Goal: Task Accomplishment & Management: Manage account settings

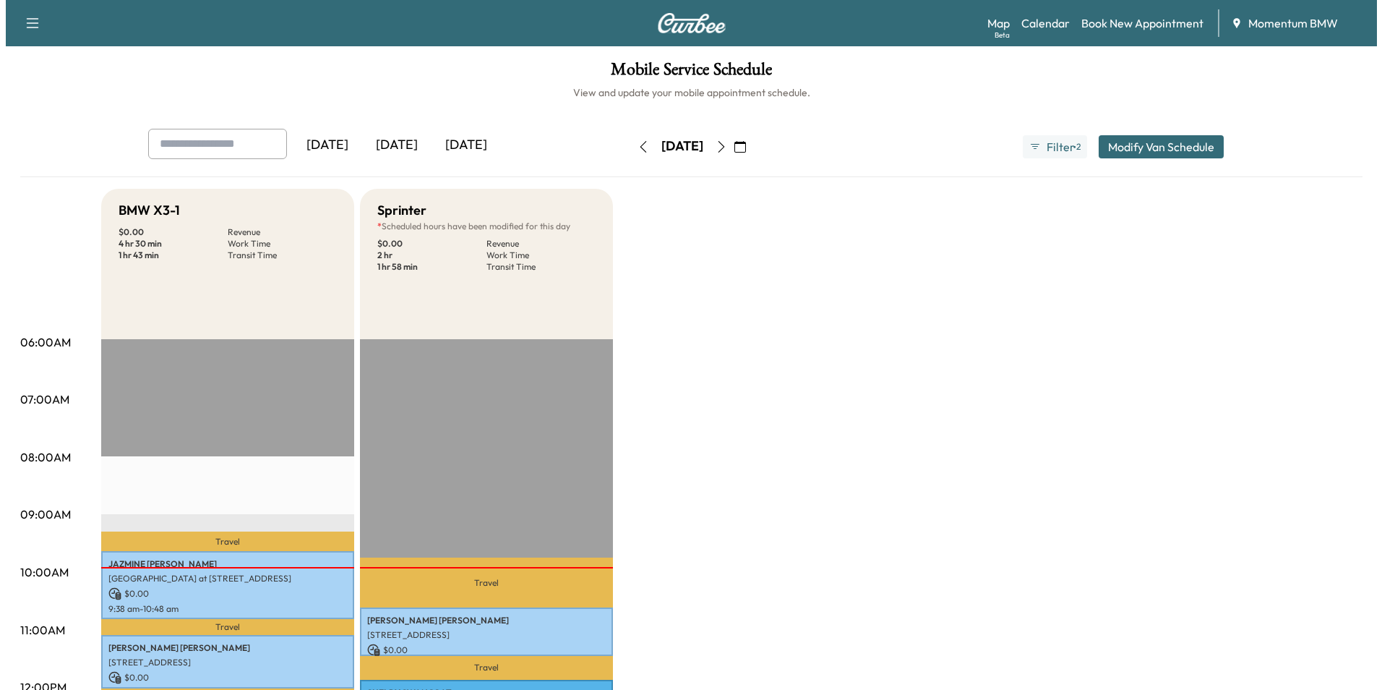
scroll to position [361, 0]
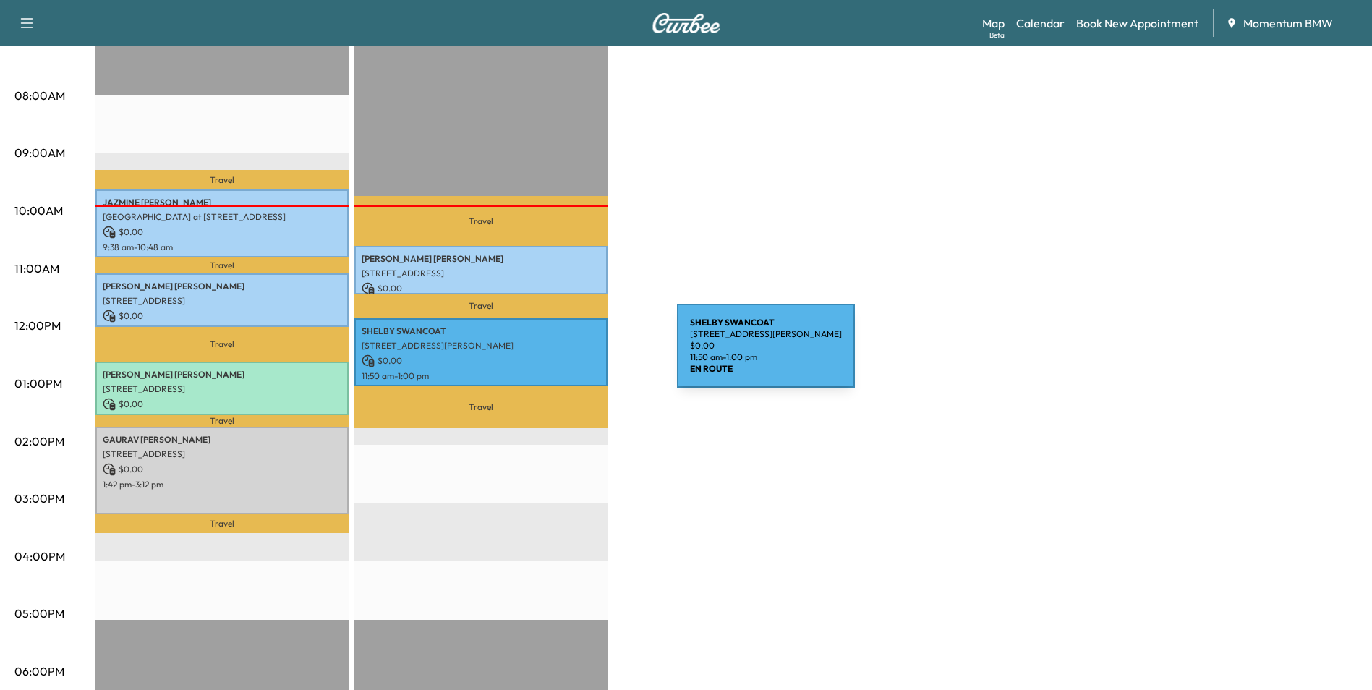
click at [568, 354] on p "$ 0.00" at bounding box center [480, 360] width 239 height 13
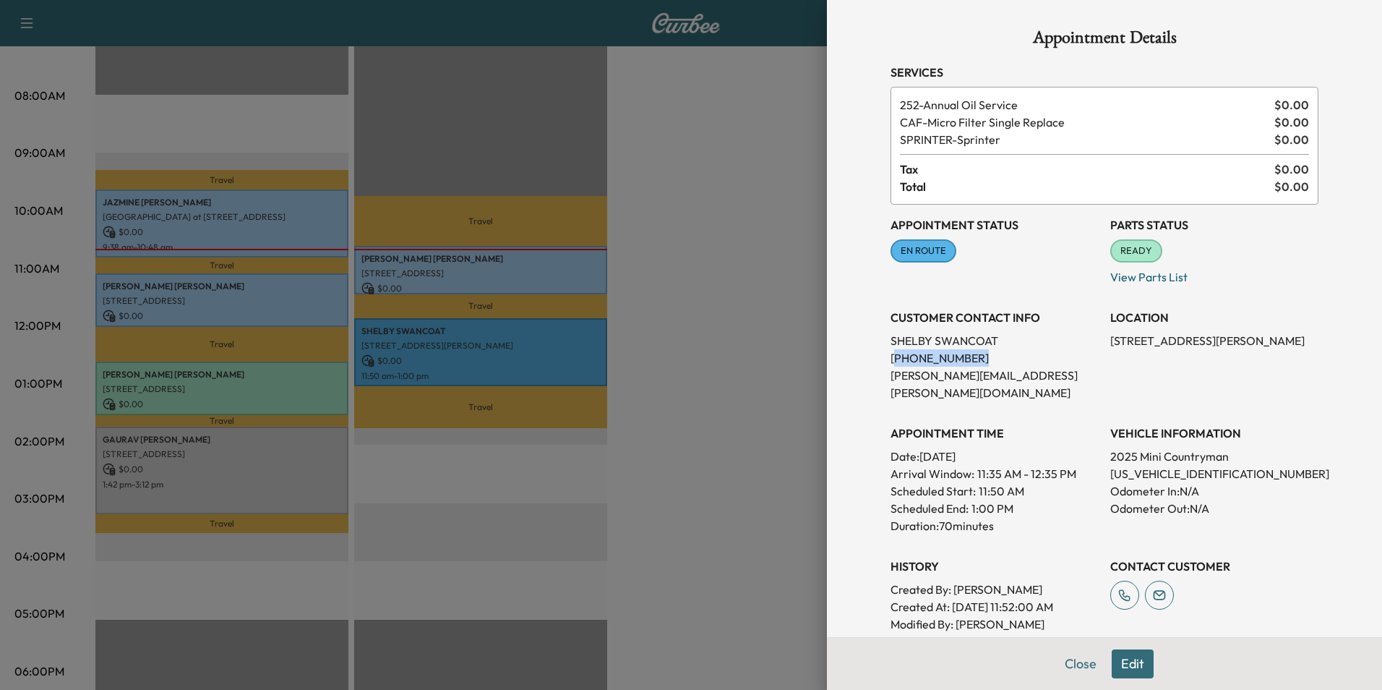
drag, startPoint x: 883, startPoint y: 359, endPoint x: 966, endPoint y: 359, distance: 83.1
click at [966, 359] on p "[PHONE_NUMBER]" at bounding box center [995, 357] width 208 height 17
copy p "281) 974-8793"
click at [1060, 663] on button "Close" at bounding box center [1081, 663] width 51 height 29
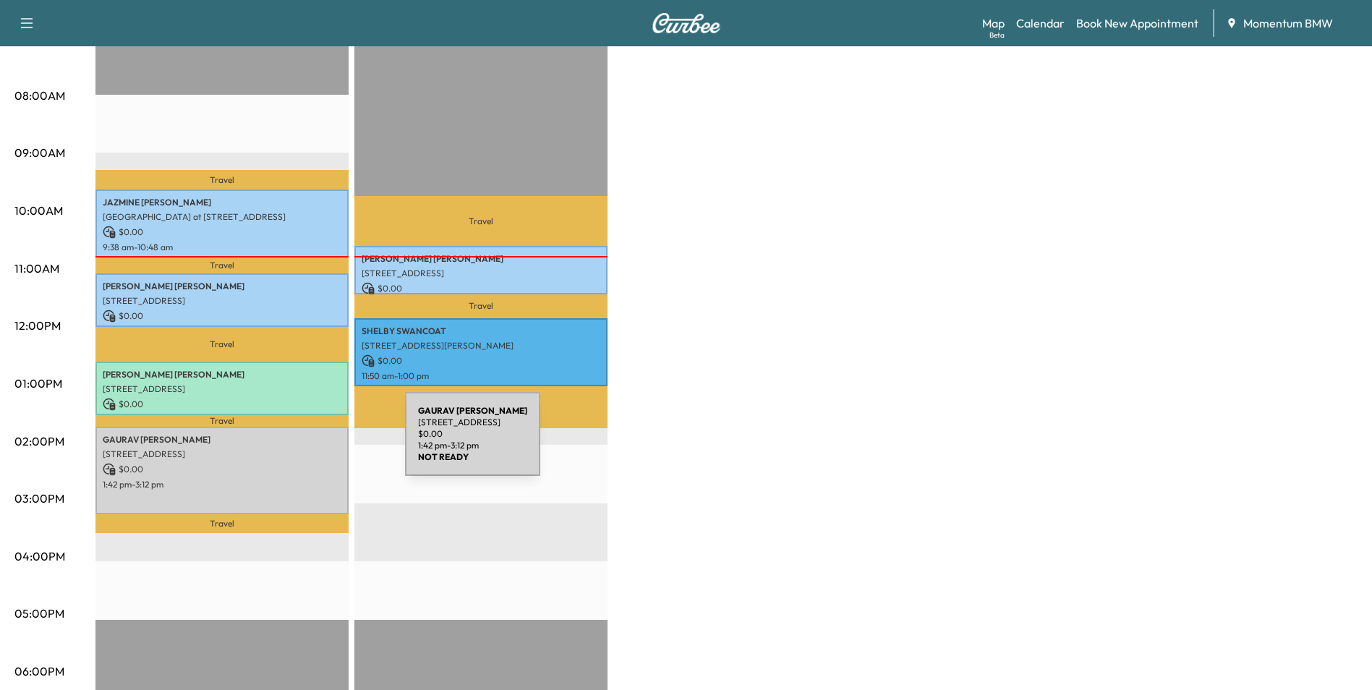
click at [296, 448] on p "[STREET_ADDRESS]" at bounding box center [222, 454] width 239 height 12
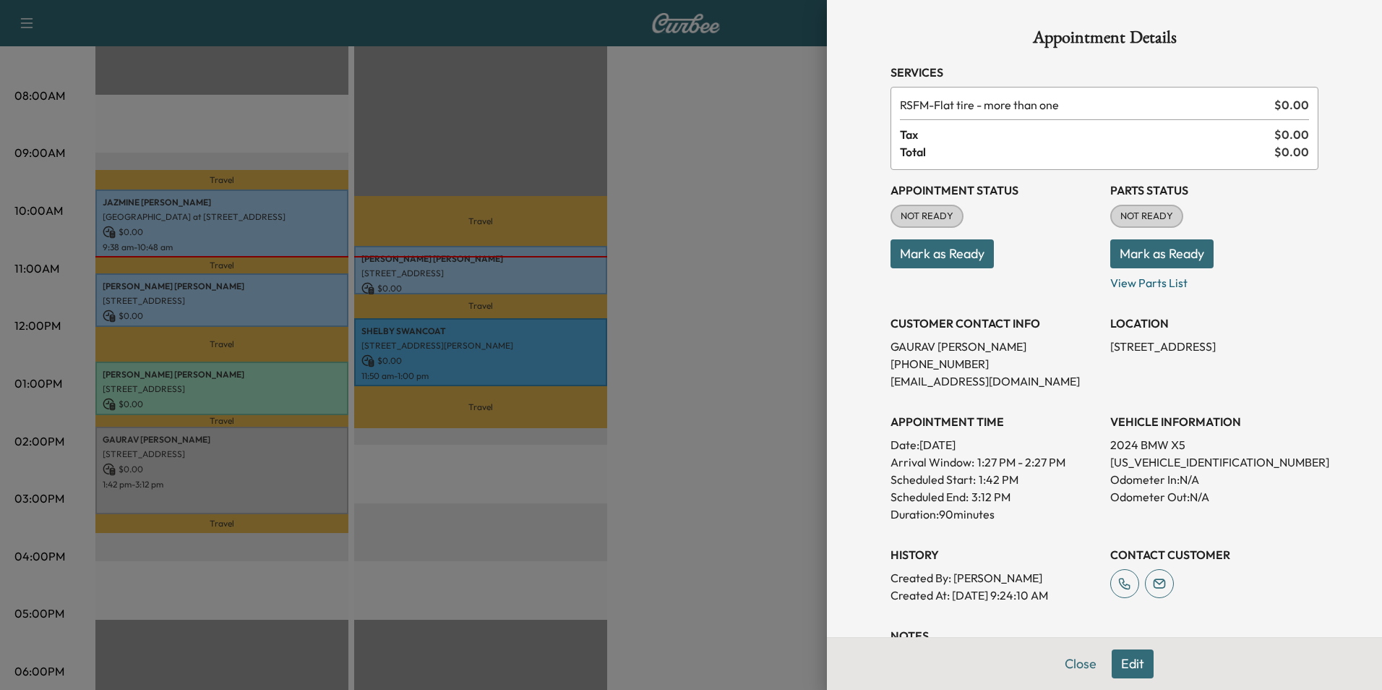
click at [938, 254] on button "Mark as Ready" at bounding box center [942, 253] width 103 height 29
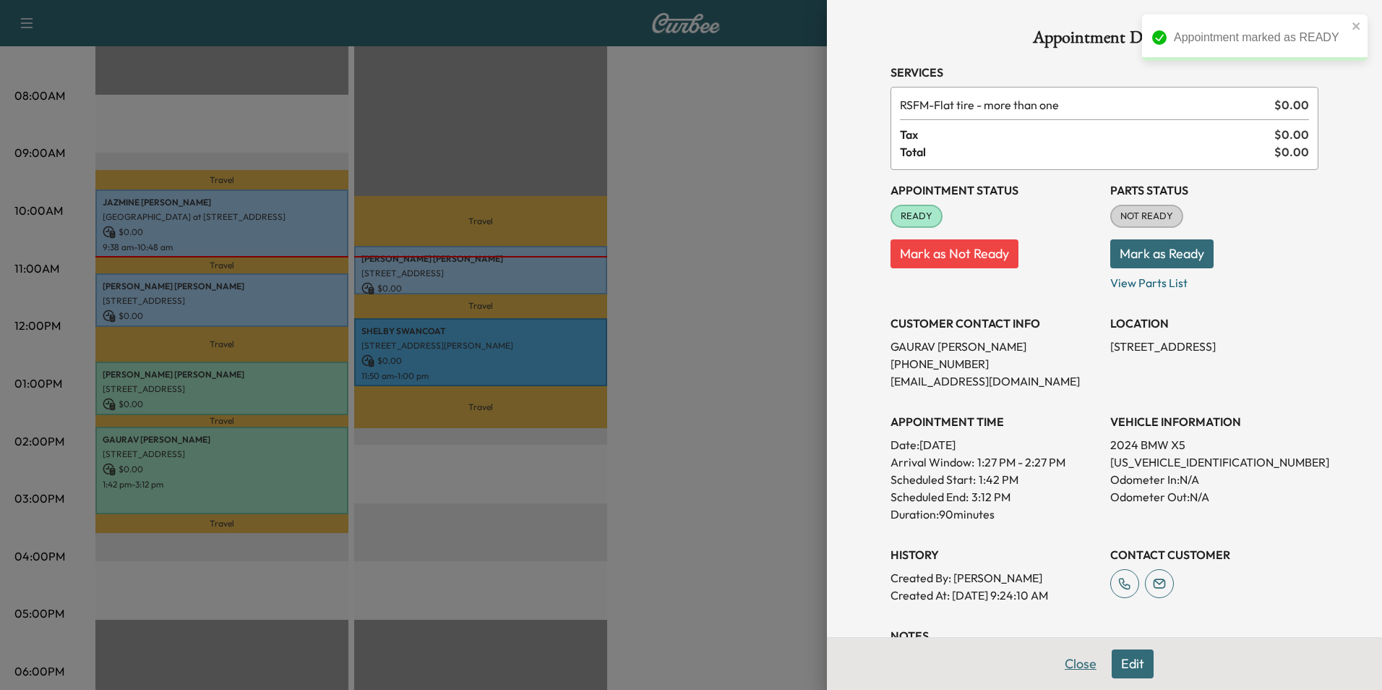
click at [1072, 662] on button "Close" at bounding box center [1081, 663] width 51 height 29
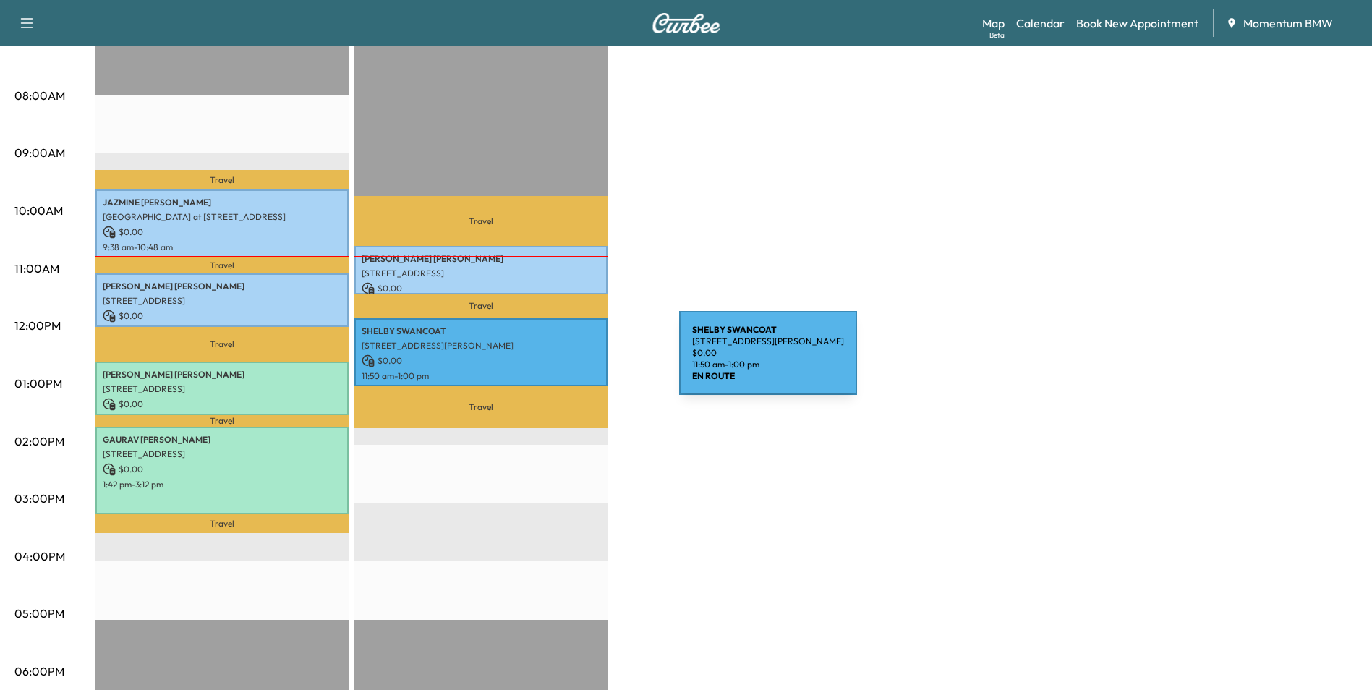
click at [570, 361] on p "$ 0.00" at bounding box center [480, 360] width 239 height 13
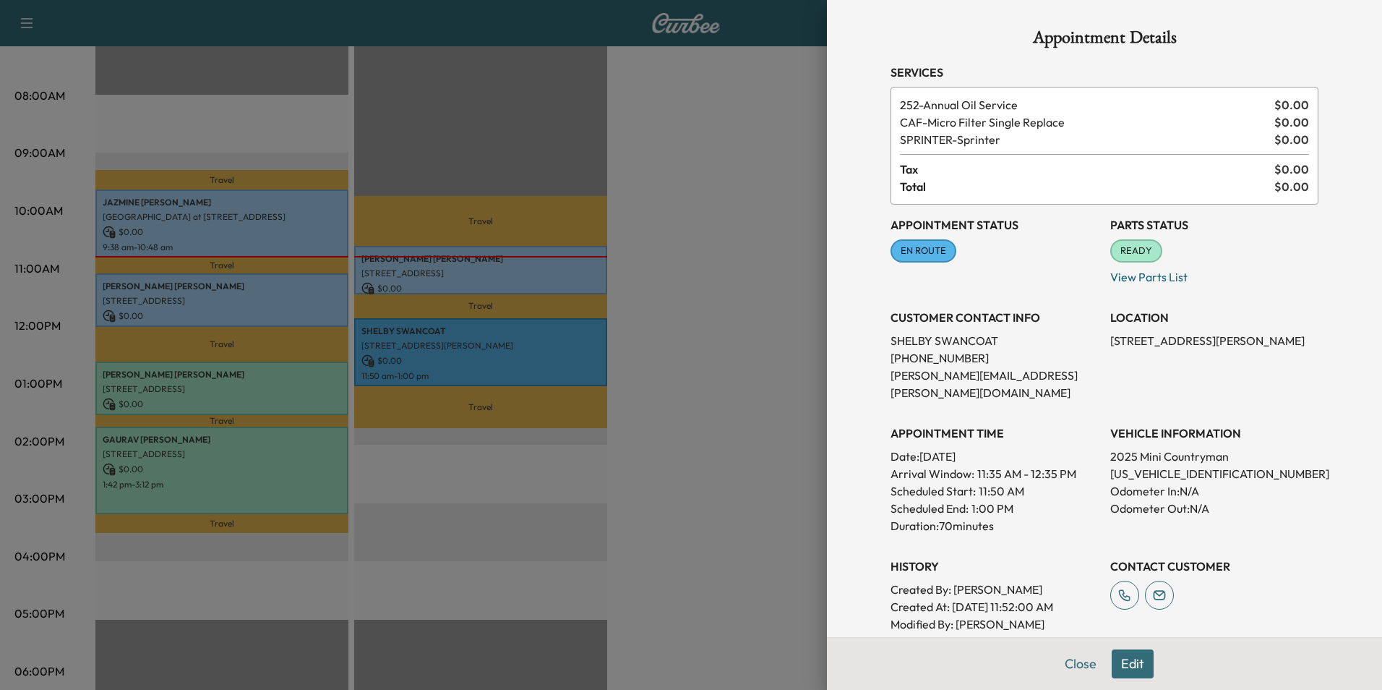
click at [301, 381] on div at bounding box center [691, 345] width 1382 height 690
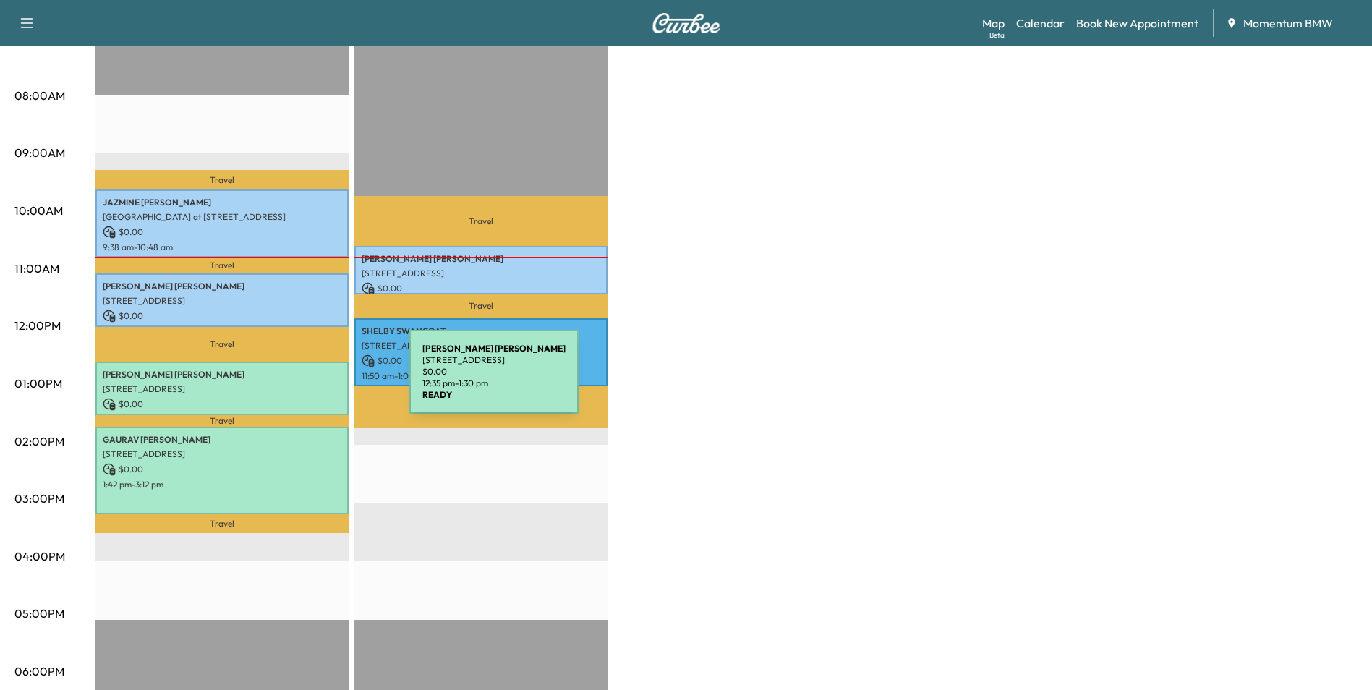
click at [301, 383] on p "[STREET_ADDRESS]" at bounding box center [222, 389] width 239 height 12
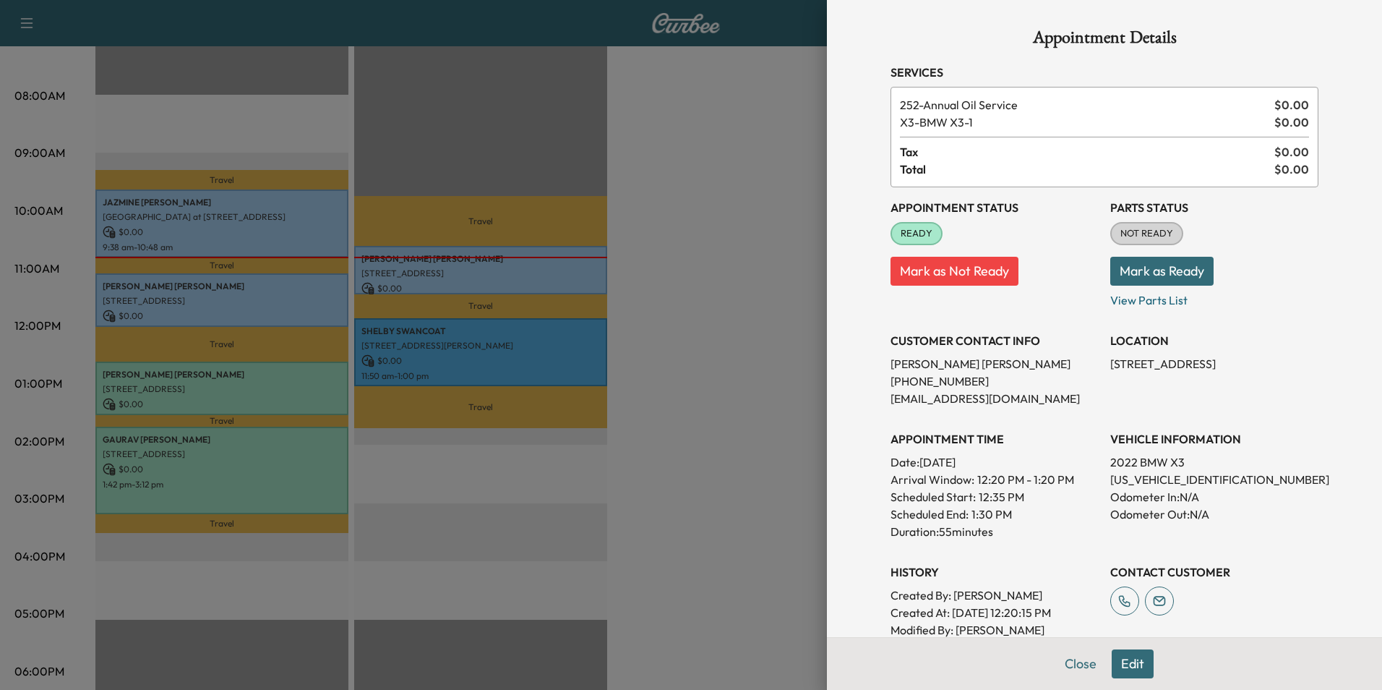
click at [1132, 475] on p "[US_VEHICLE_IDENTIFICATION_NUMBER]" at bounding box center [1215, 479] width 208 height 17
copy p "[US_VEHICLE_IDENTIFICATION_NUMBER]"
drag, startPoint x: 1103, startPoint y: 365, endPoint x: 1314, endPoint y: 375, distance: 212.1
click at [1314, 375] on div "Appointment Details Services 252 - Annual Oil Service $ 0.00 X3 - BMW X3-1 $ 0.…" at bounding box center [1104, 464] width 463 height 928
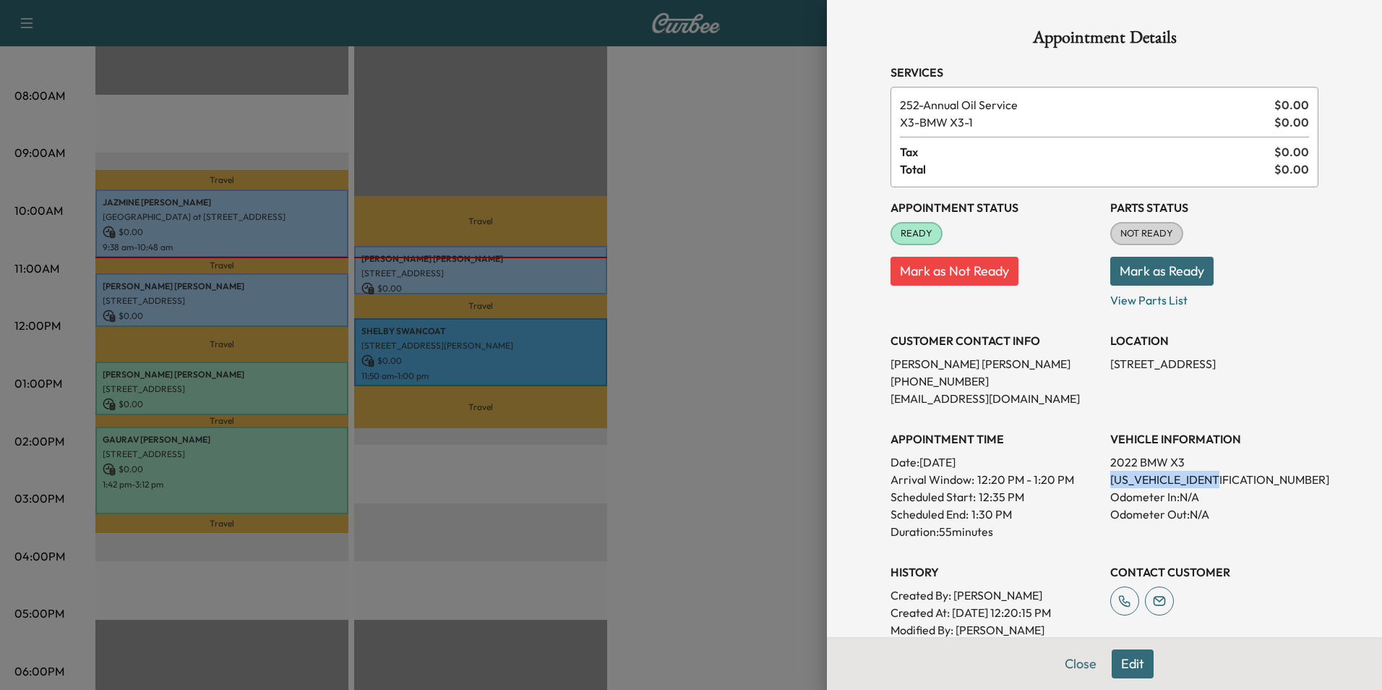
copy p "[STREET_ADDRESS]"
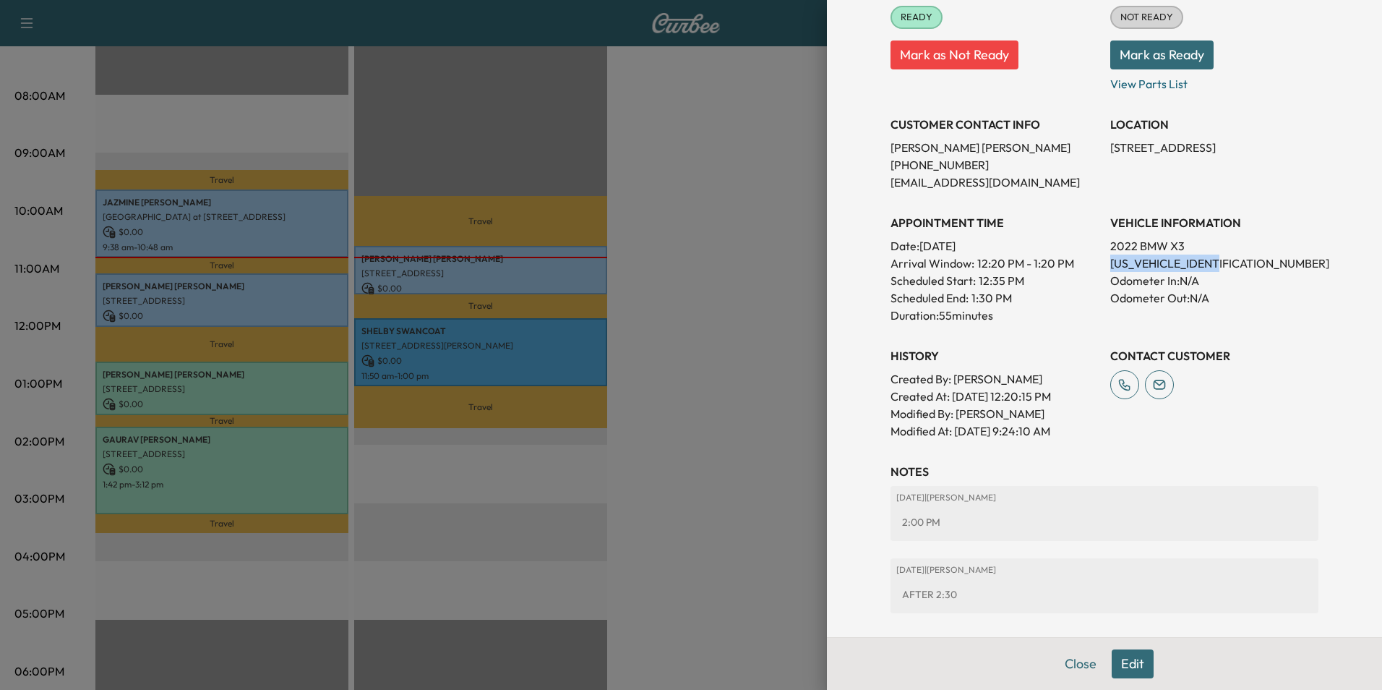
scroll to position [217, 0]
click at [1073, 662] on button "Close" at bounding box center [1081, 663] width 51 height 29
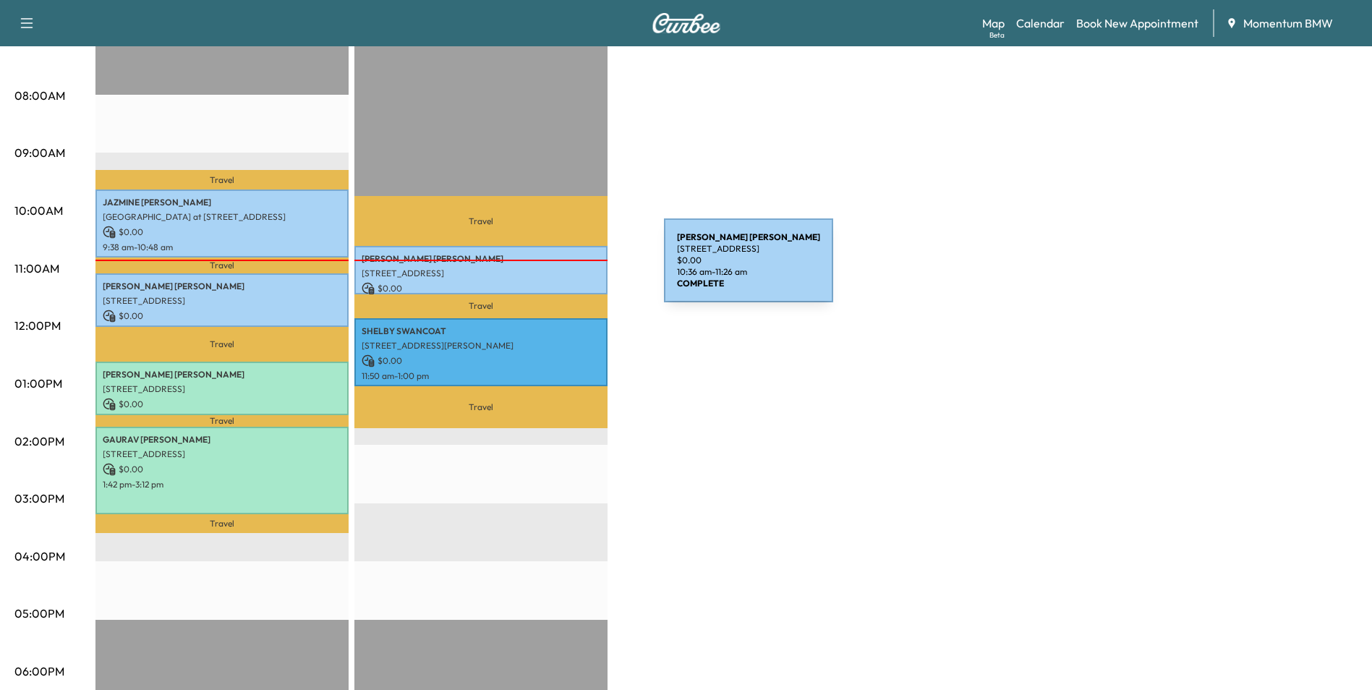
click at [555, 269] on p "[STREET_ADDRESS]" at bounding box center [480, 274] width 239 height 12
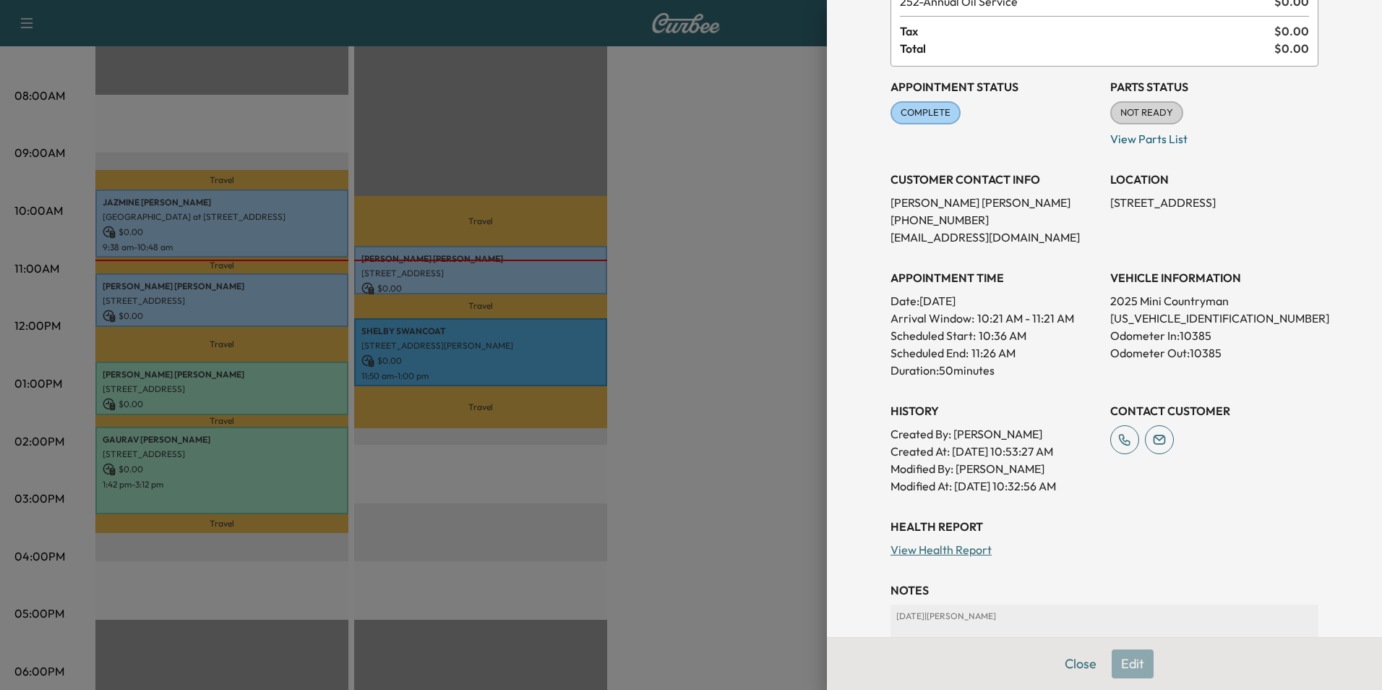
scroll to position [289, 0]
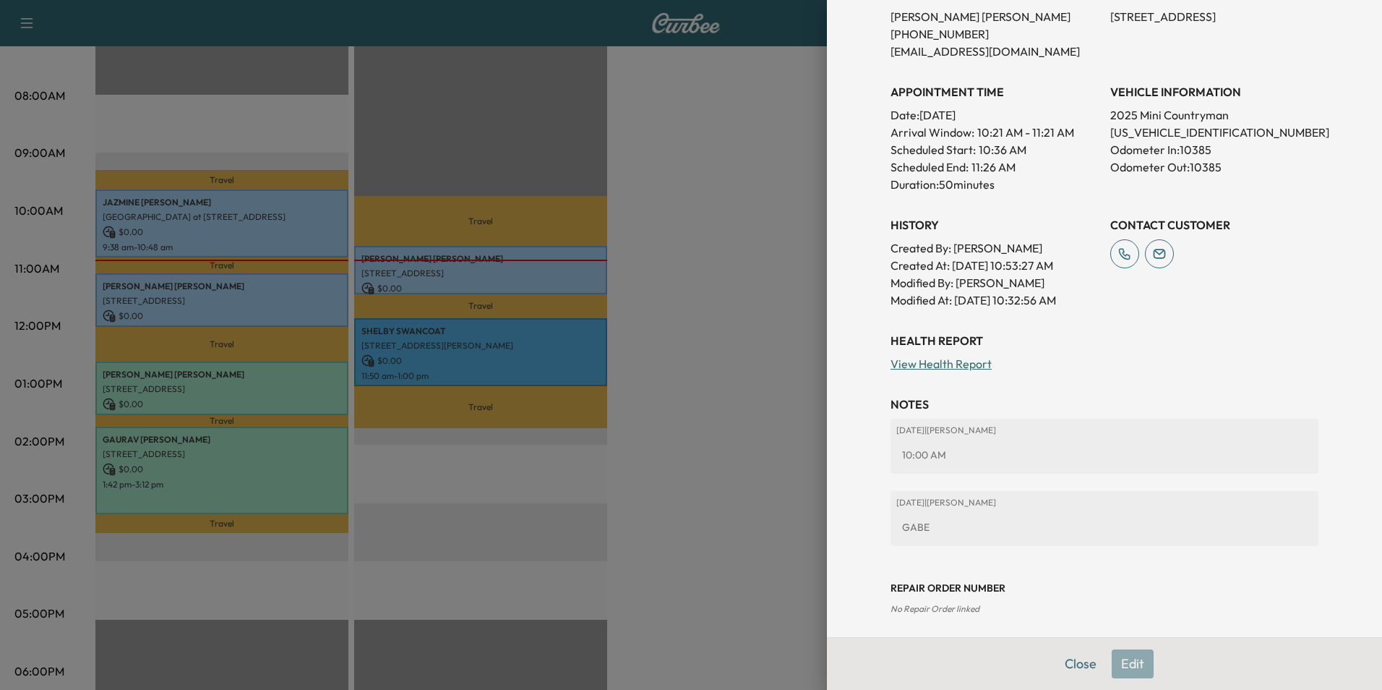
click at [528, 352] on div at bounding box center [691, 345] width 1382 height 690
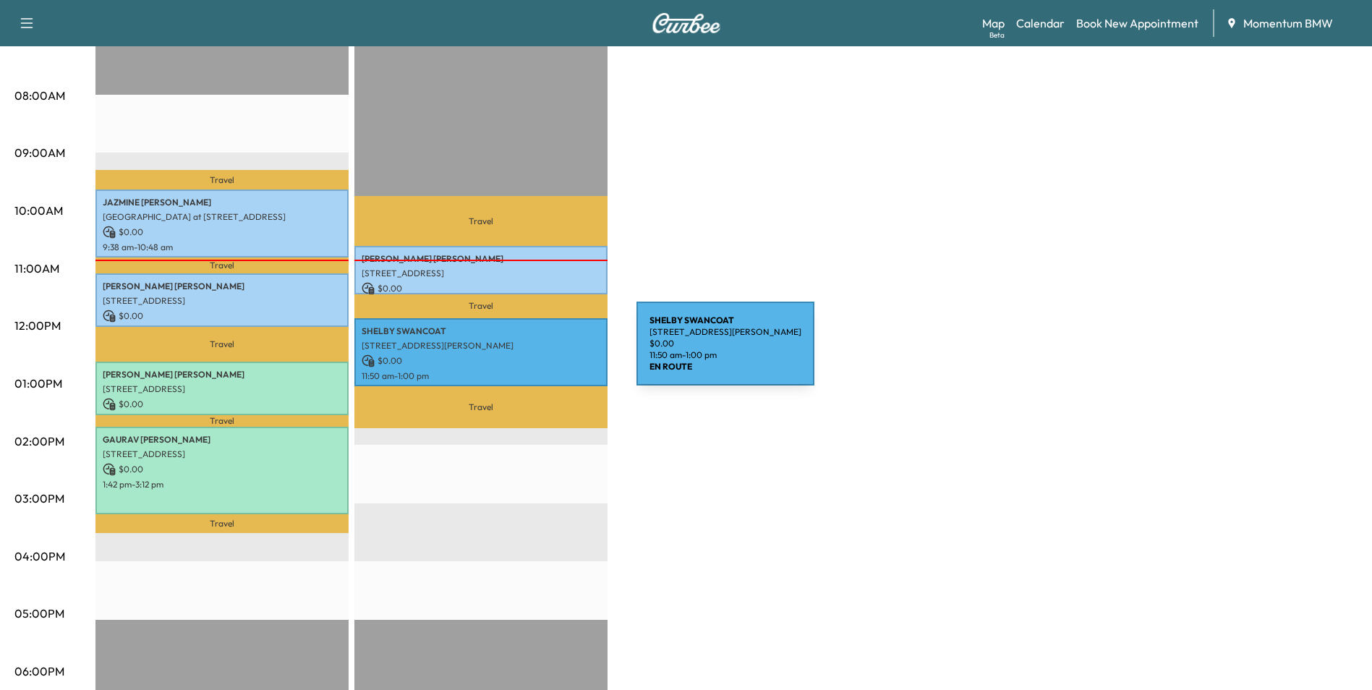
click at [528, 354] on p "$ 0.00" at bounding box center [480, 360] width 239 height 13
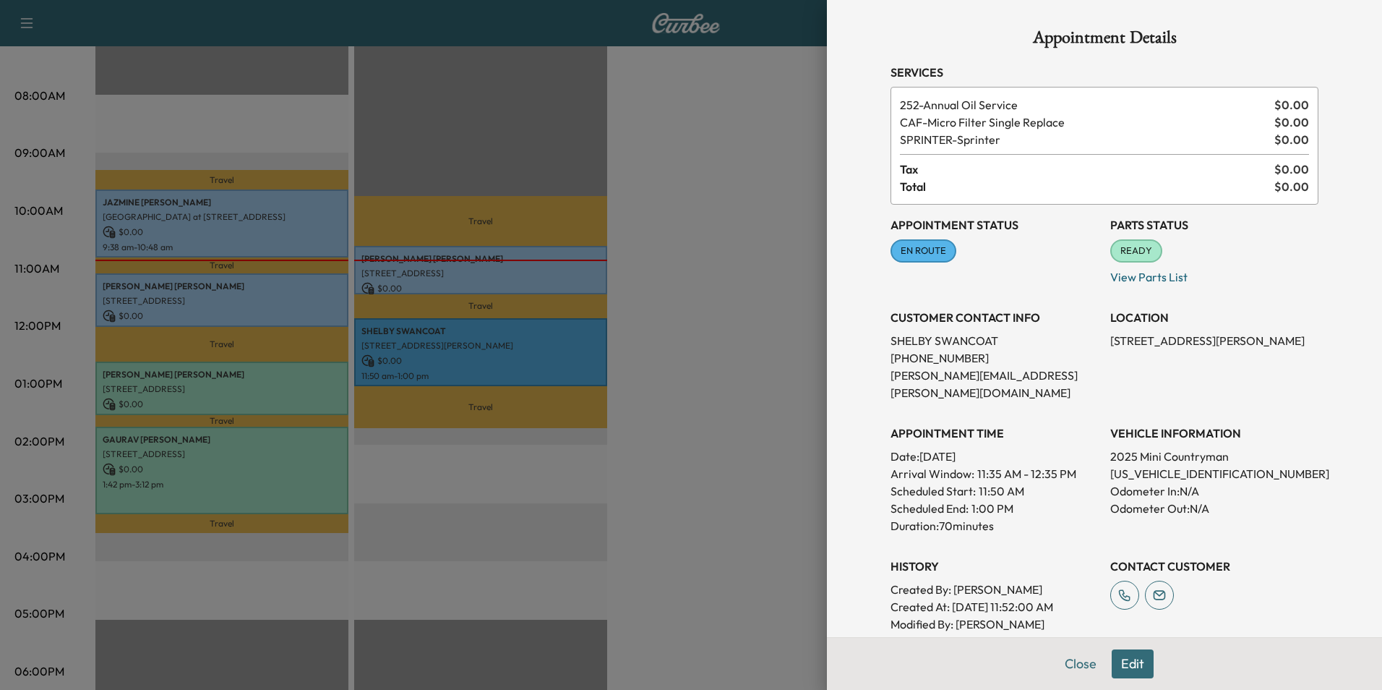
click at [1124, 662] on button "Edit" at bounding box center [1133, 663] width 42 height 29
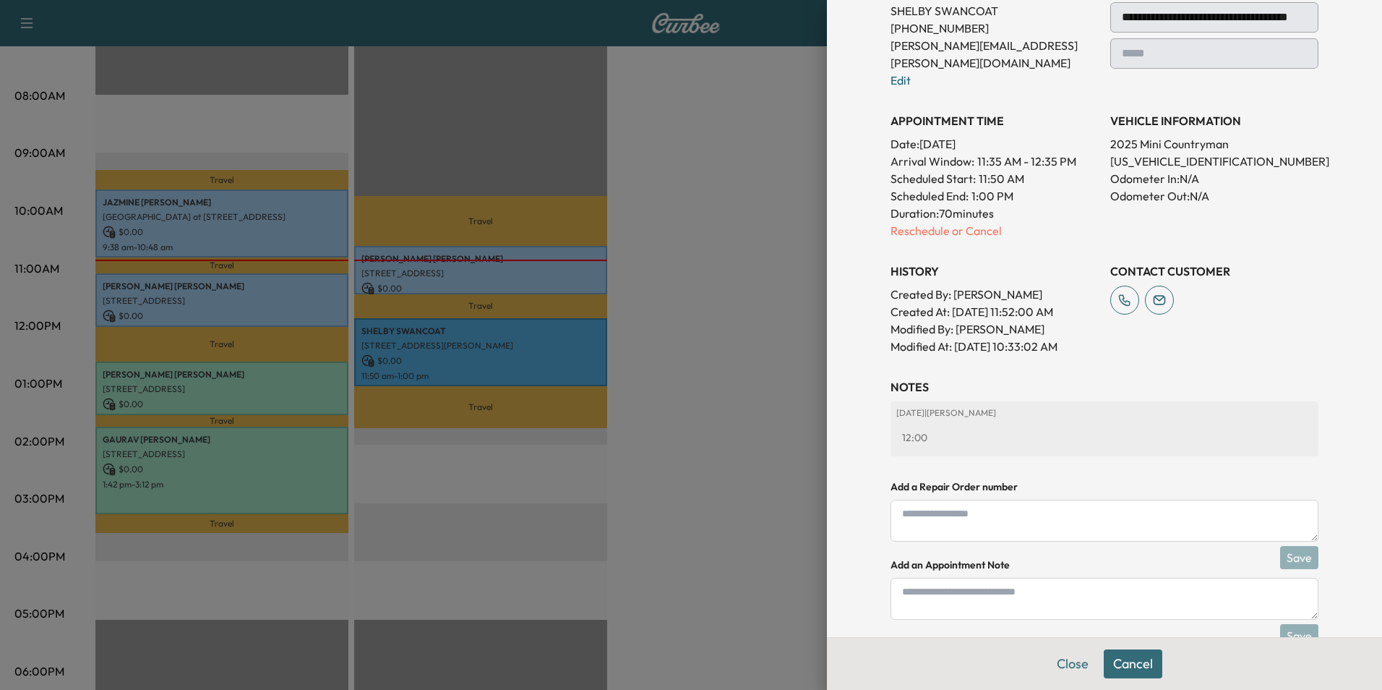
scroll to position [351, 0]
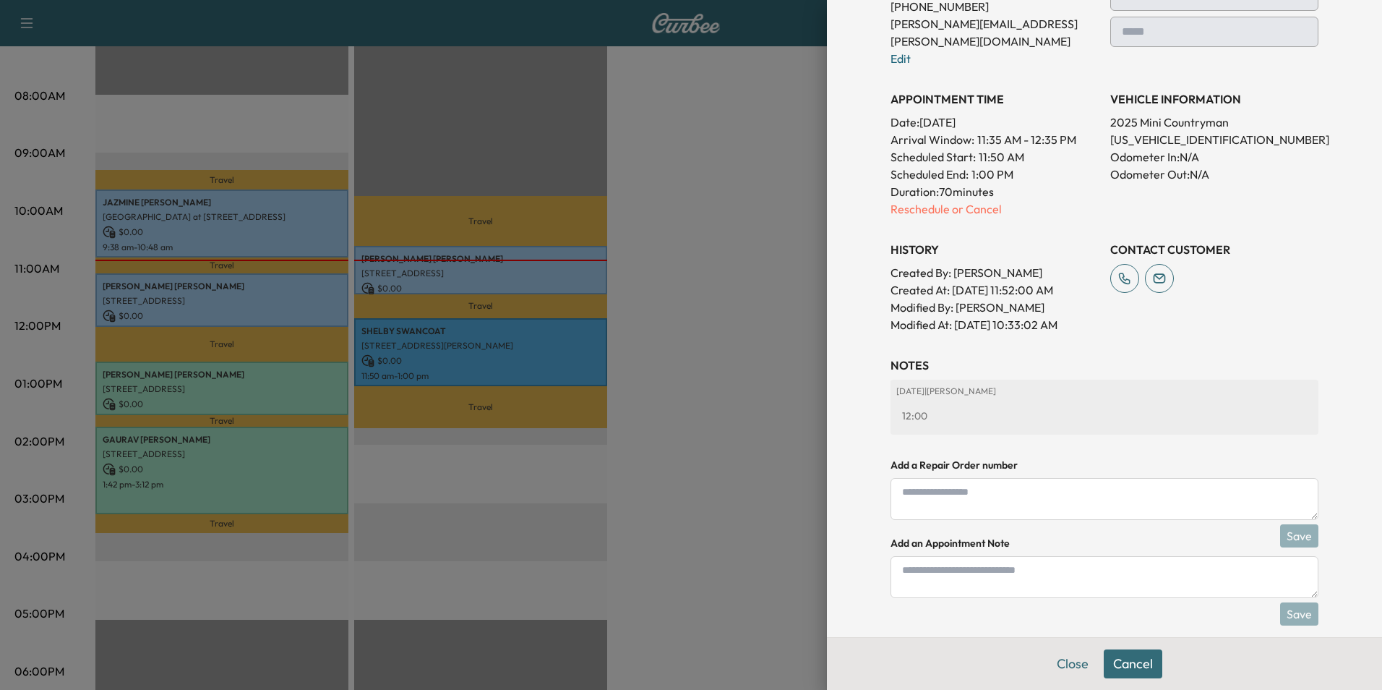
click at [912, 556] on textarea at bounding box center [1105, 577] width 428 height 42
type textarea "*"
paste textarea "********"
type textarea "**********"
click at [1290, 602] on button "Save" at bounding box center [1299, 613] width 38 height 23
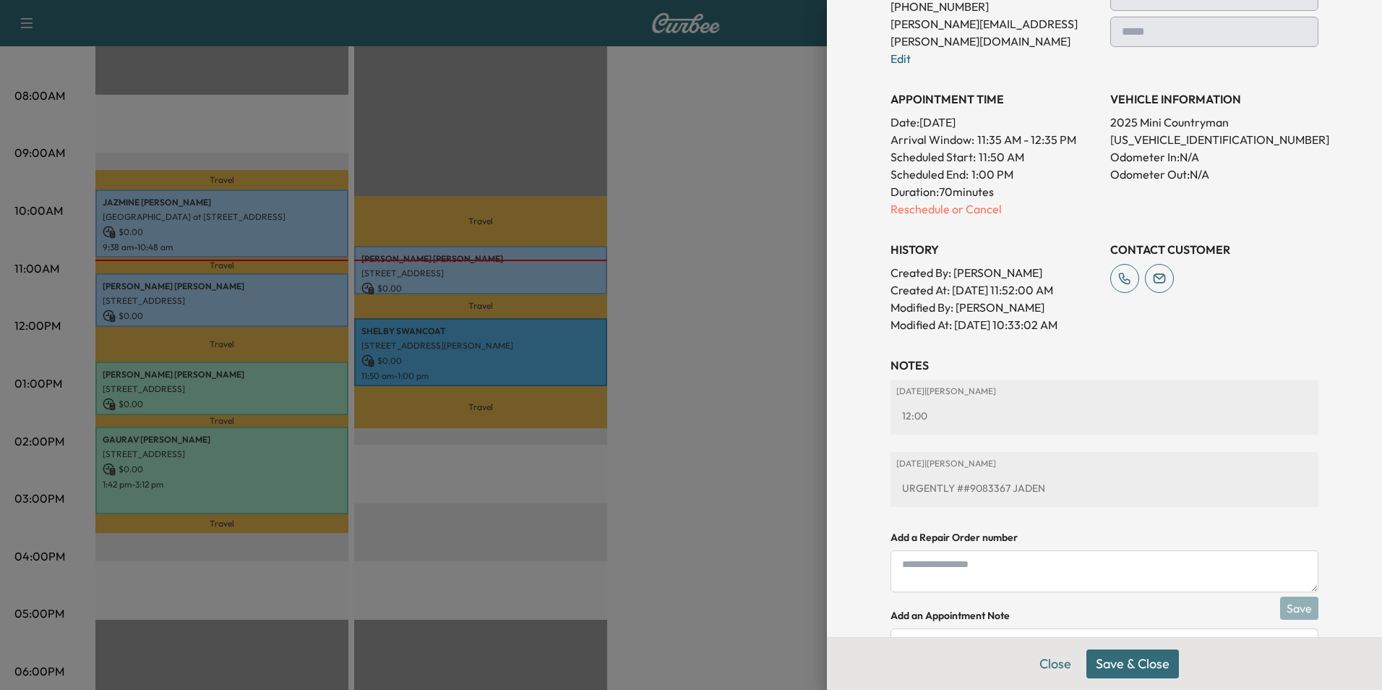
click at [1126, 662] on button "Save & Close" at bounding box center [1133, 663] width 93 height 29
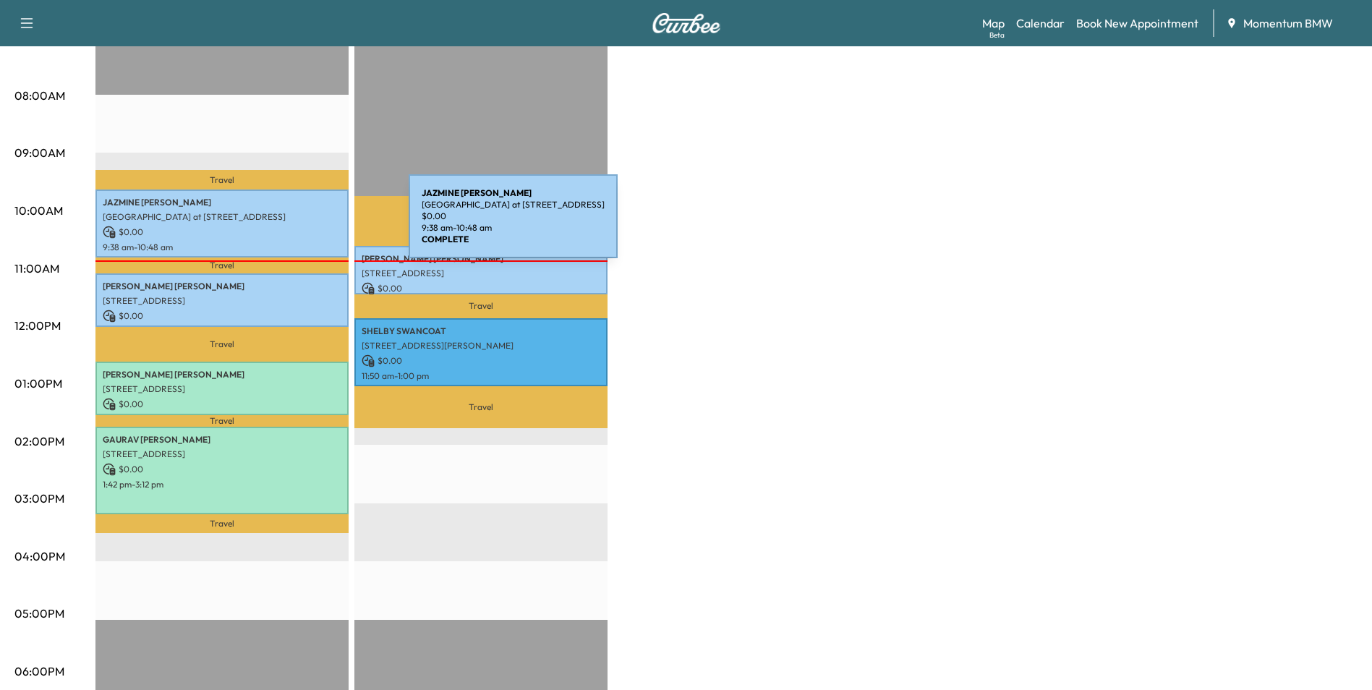
click at [300, 226] on p "$ 0.00" at bounding box center [222, 232] width 239 height 13
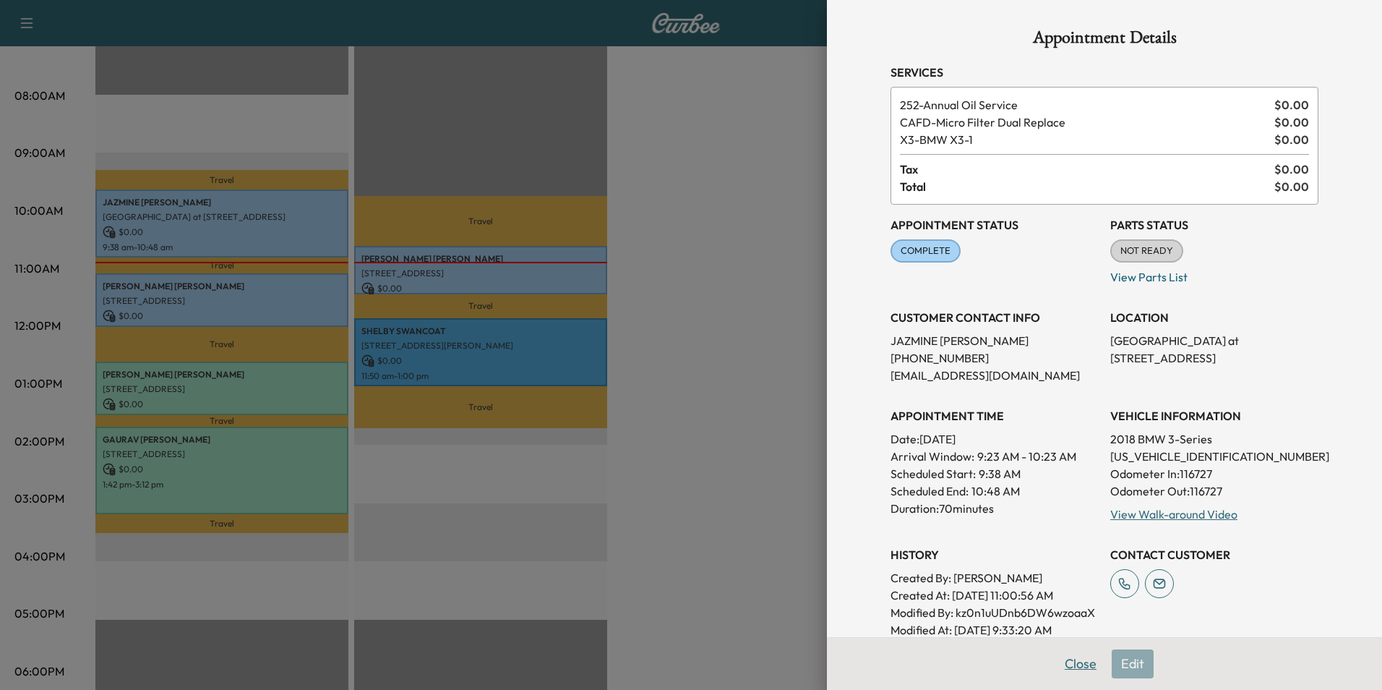
click at [1078, 670] on button "Close" at bounding box center [1081, 663] width 51 height 29
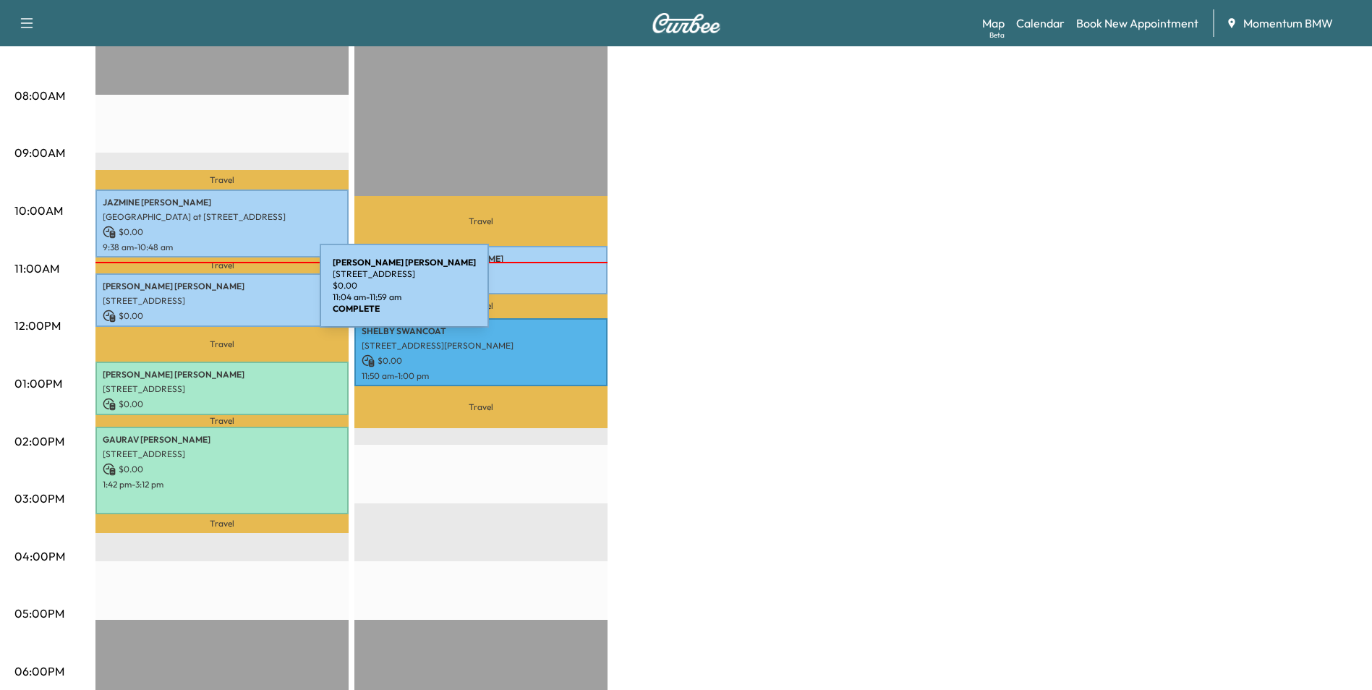
click at [211, 295] on p "[STREET_ADDRESS]" at bounding box center [222, 301] width 239 height 12
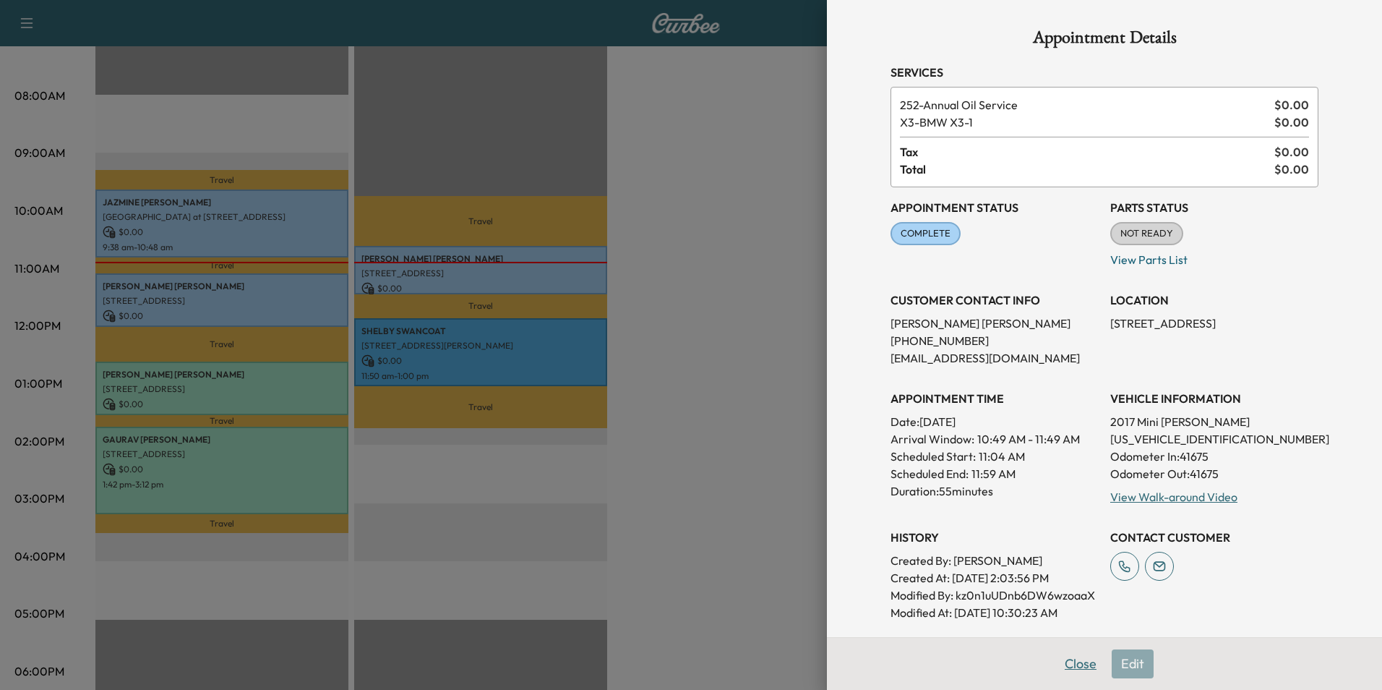
click at [1070, 663] on button "Close" at bounding box center [1081, 663] width 51 height 29
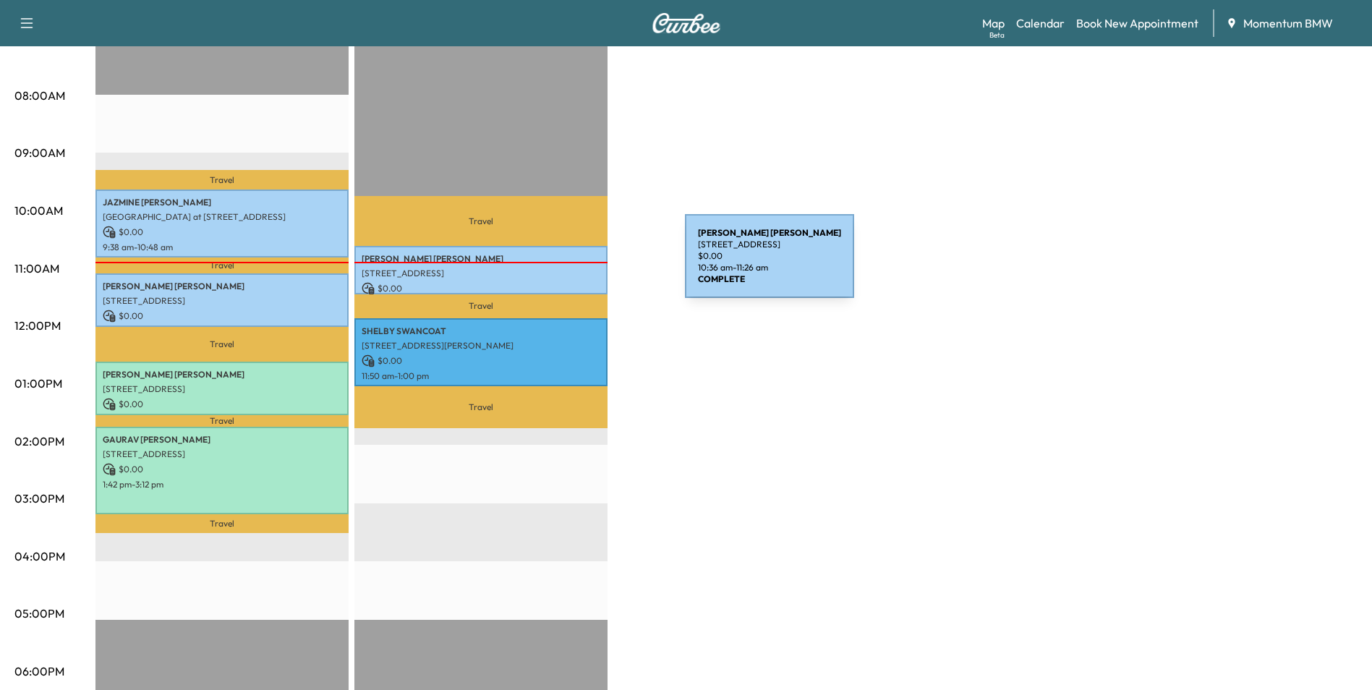
click at [576, 268] on p "[STREET_ADDRESS]" at bounding box center [480, 274] width 239 height 12
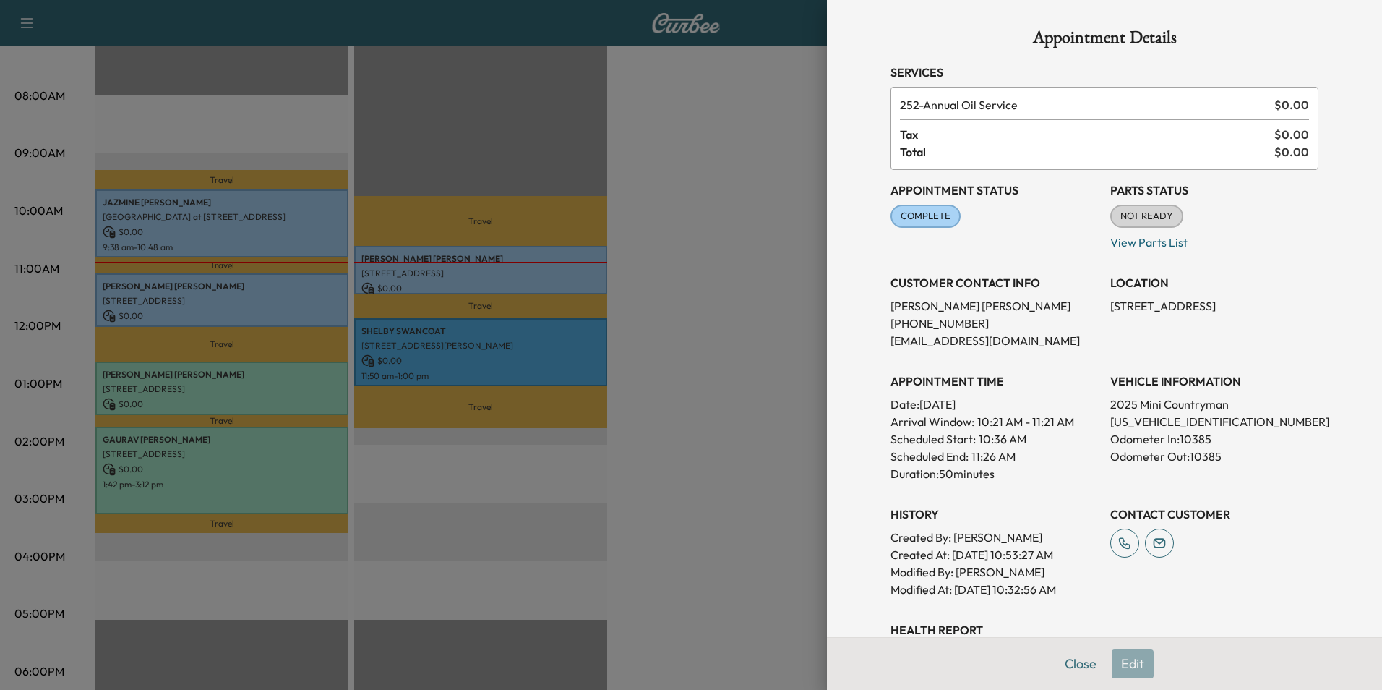
click at [1158, 419] on p "[US_VEHICLE_IDENTIFICATION_NUMBER]" at bounding box center [1215, 421] width 208 height 17
copy p "[US_VEHICLE_IDENTIFICATION_NUMBER]"
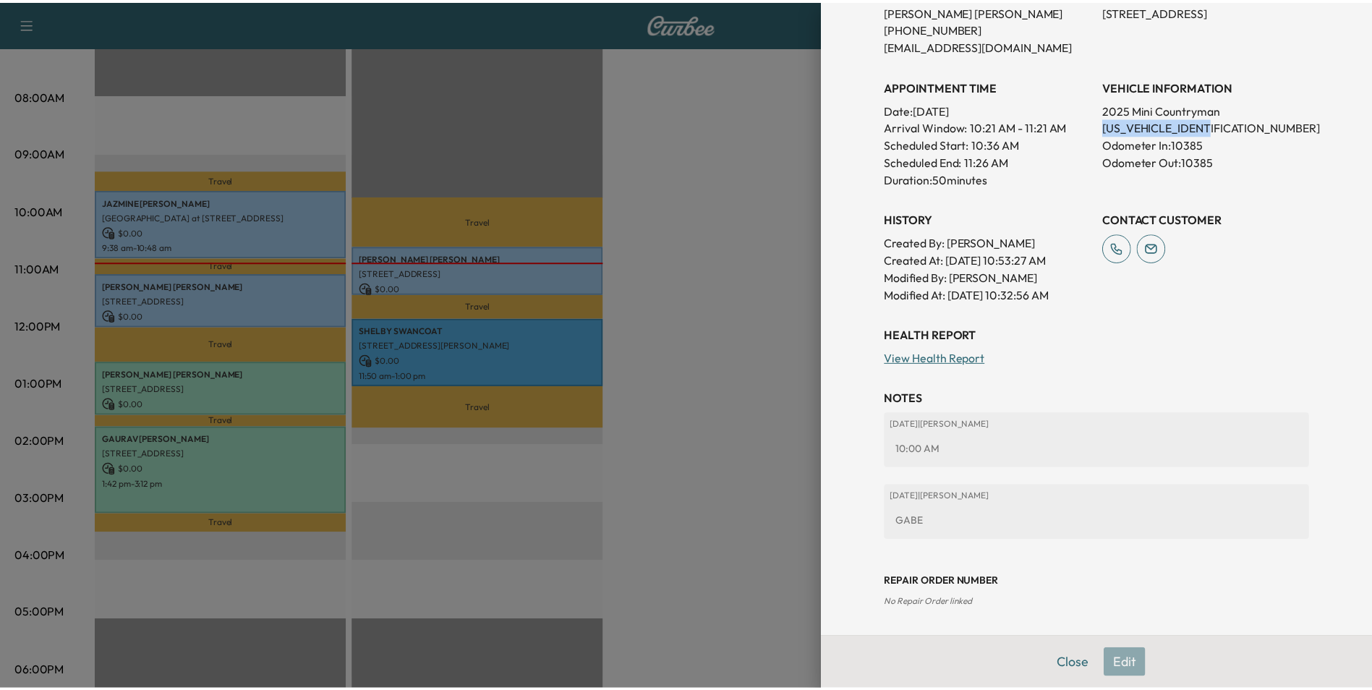
scroll to position [296, 0]
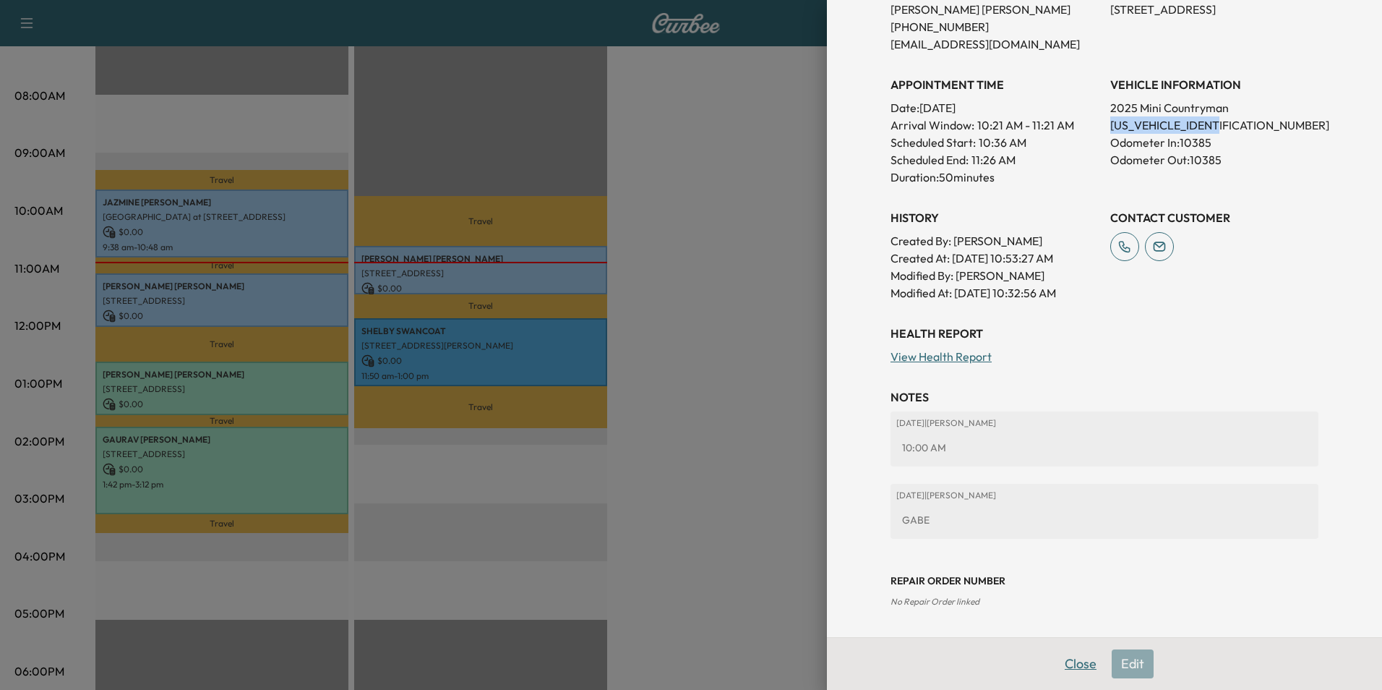
click at [1072, 667] on button "Close" at bounding box center [1081, 663] width 51 height 29
